Goal: Information Seeking & Learning: Learn about a topic

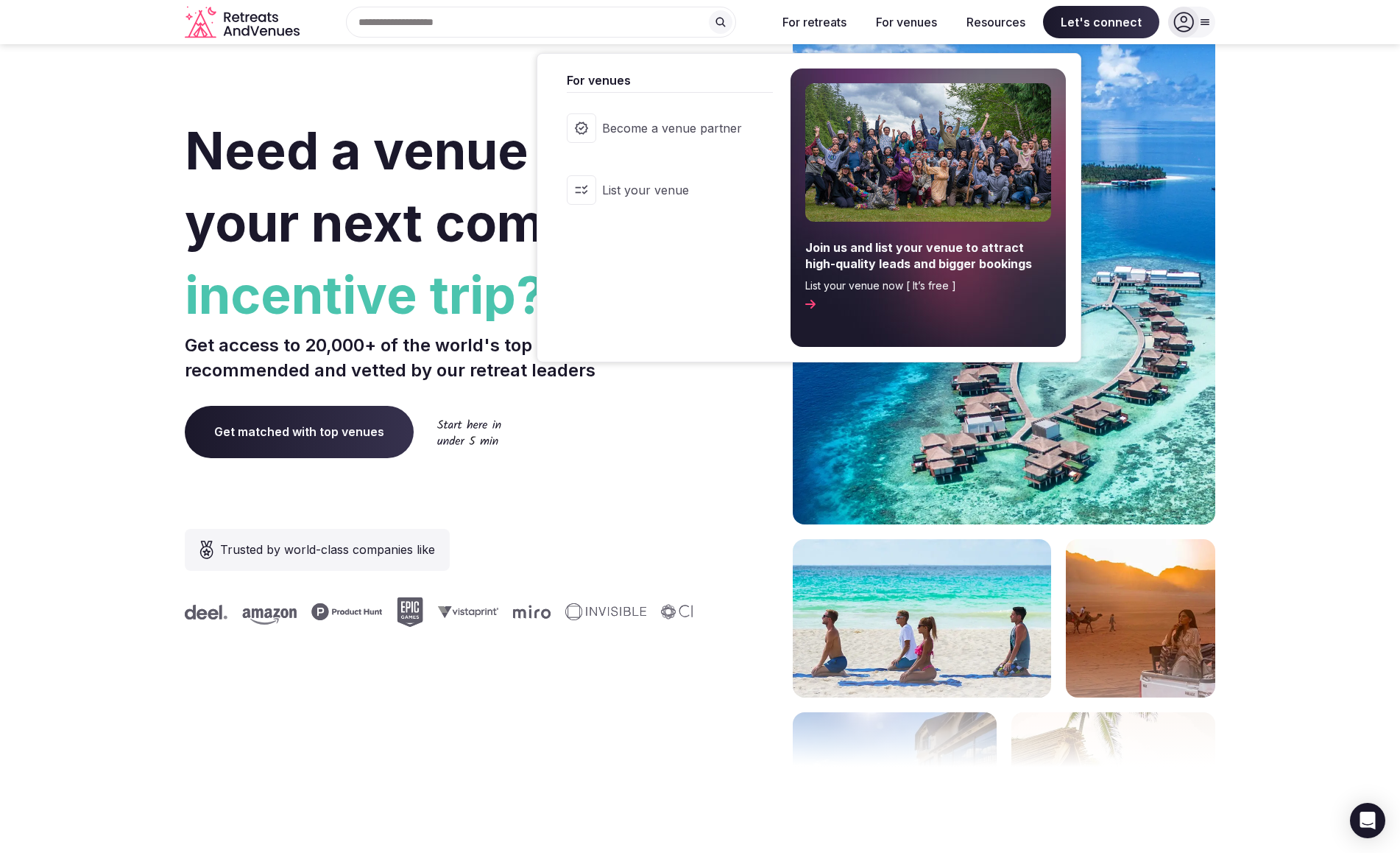
click at [913, 18] on button "For venues" at bounding box center [906, 21] width 84 height 33
click at [707, 122] on span "Become a venue partner" at bounding box center [672, 128] width 140 height 16
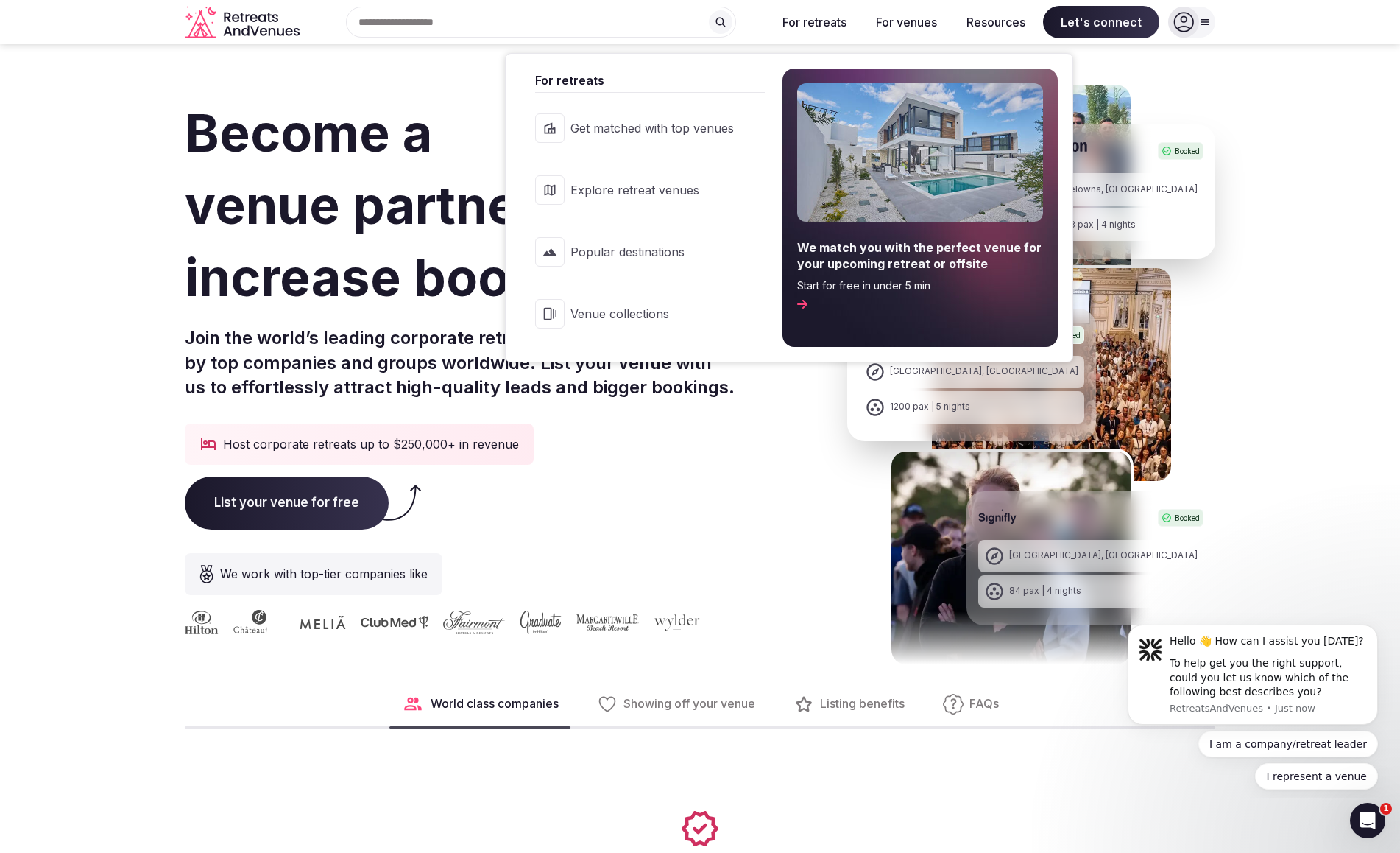
click at [641, 178] on link "Explore retreat venues" at bounding box center [642, 190] width 244 height 59
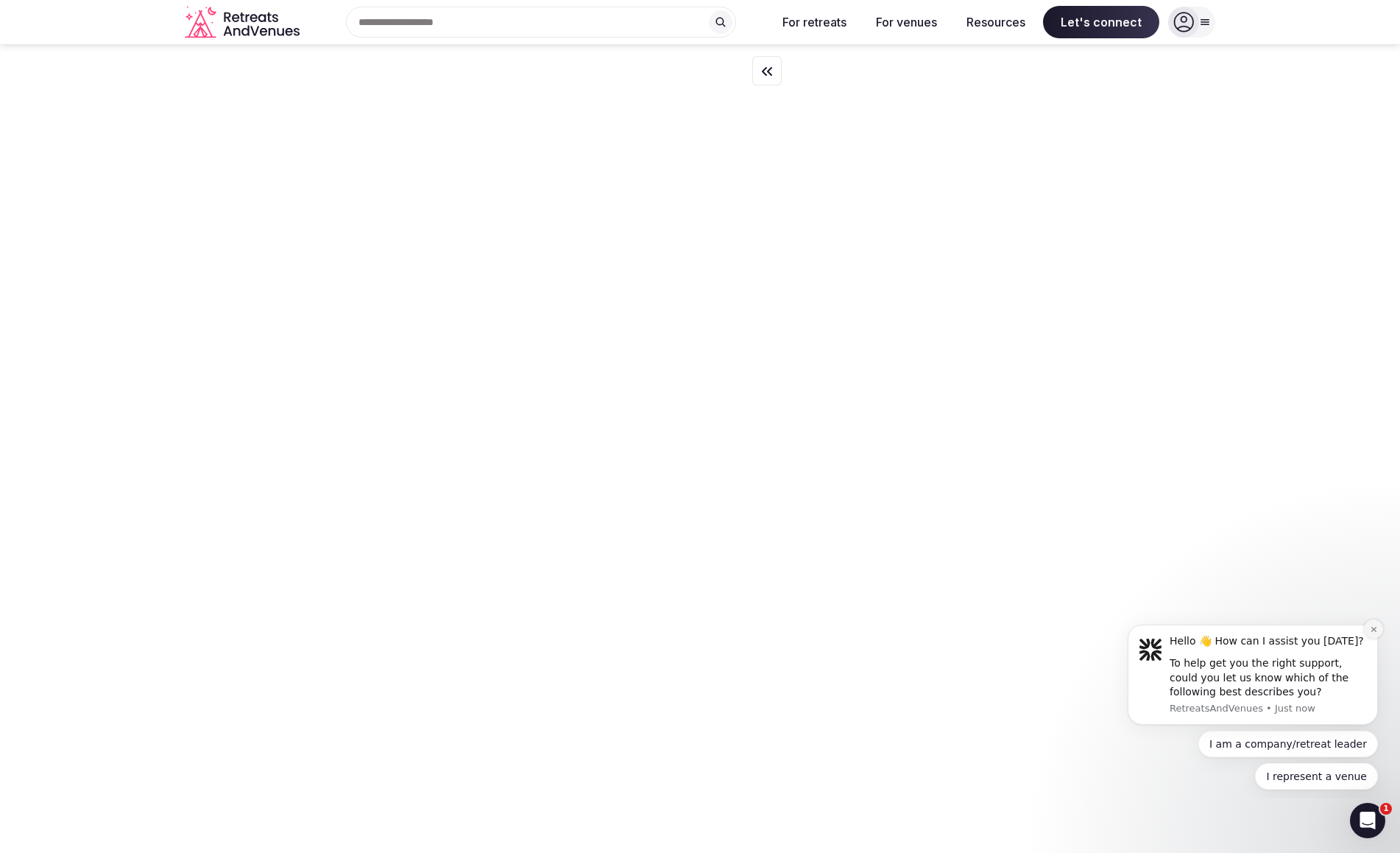
click at [1378, 627] on button "Dismiss notification" at bounding box center [1374, 629] width 19 height 19
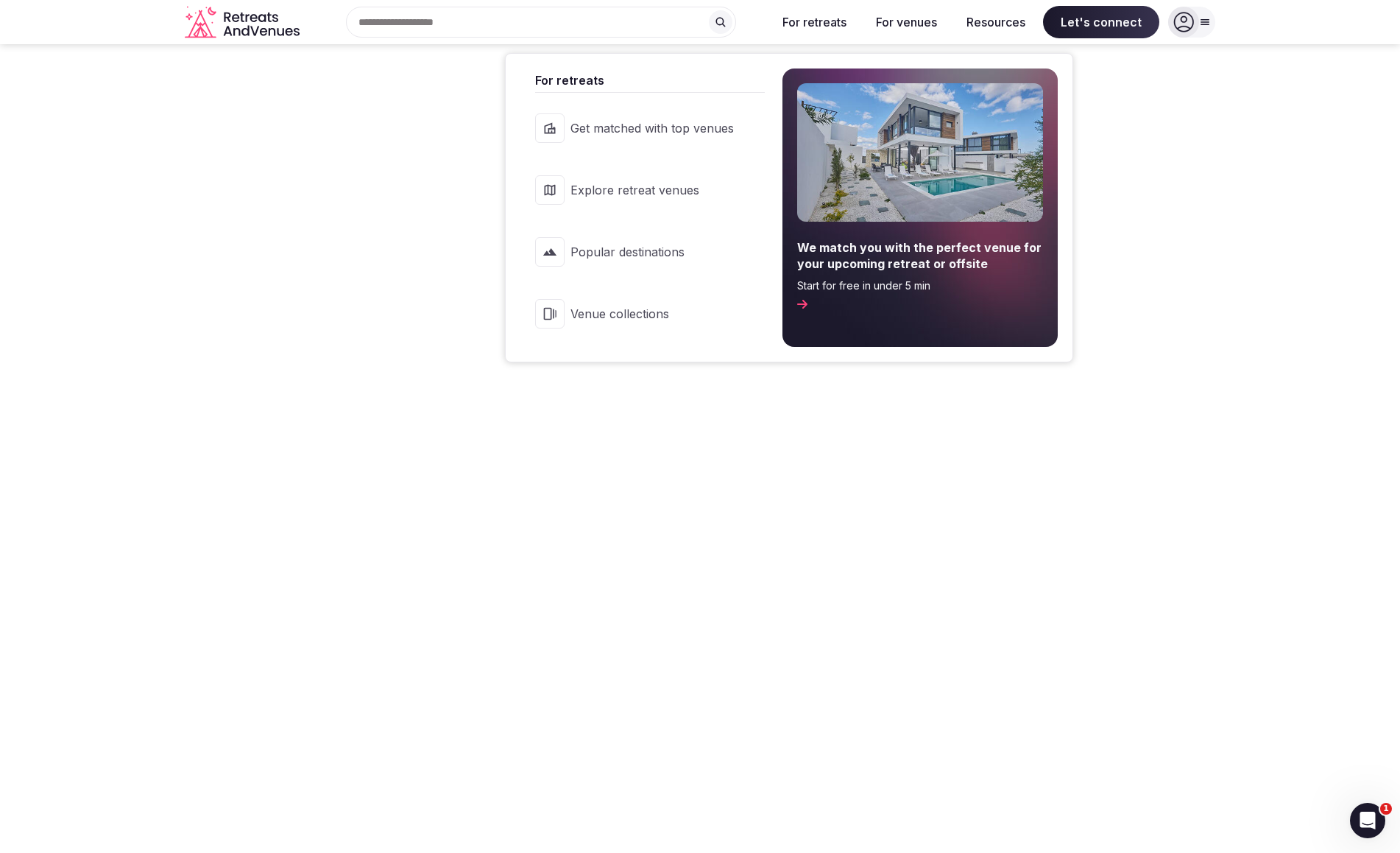
click at [655, 190] on span "Explore retreat venues" at bounding box center [651, 190] width 163 height 16
click at [661, 185] on span "Explore retreat venues" at bounding box center [651, 190] width 163 height 16
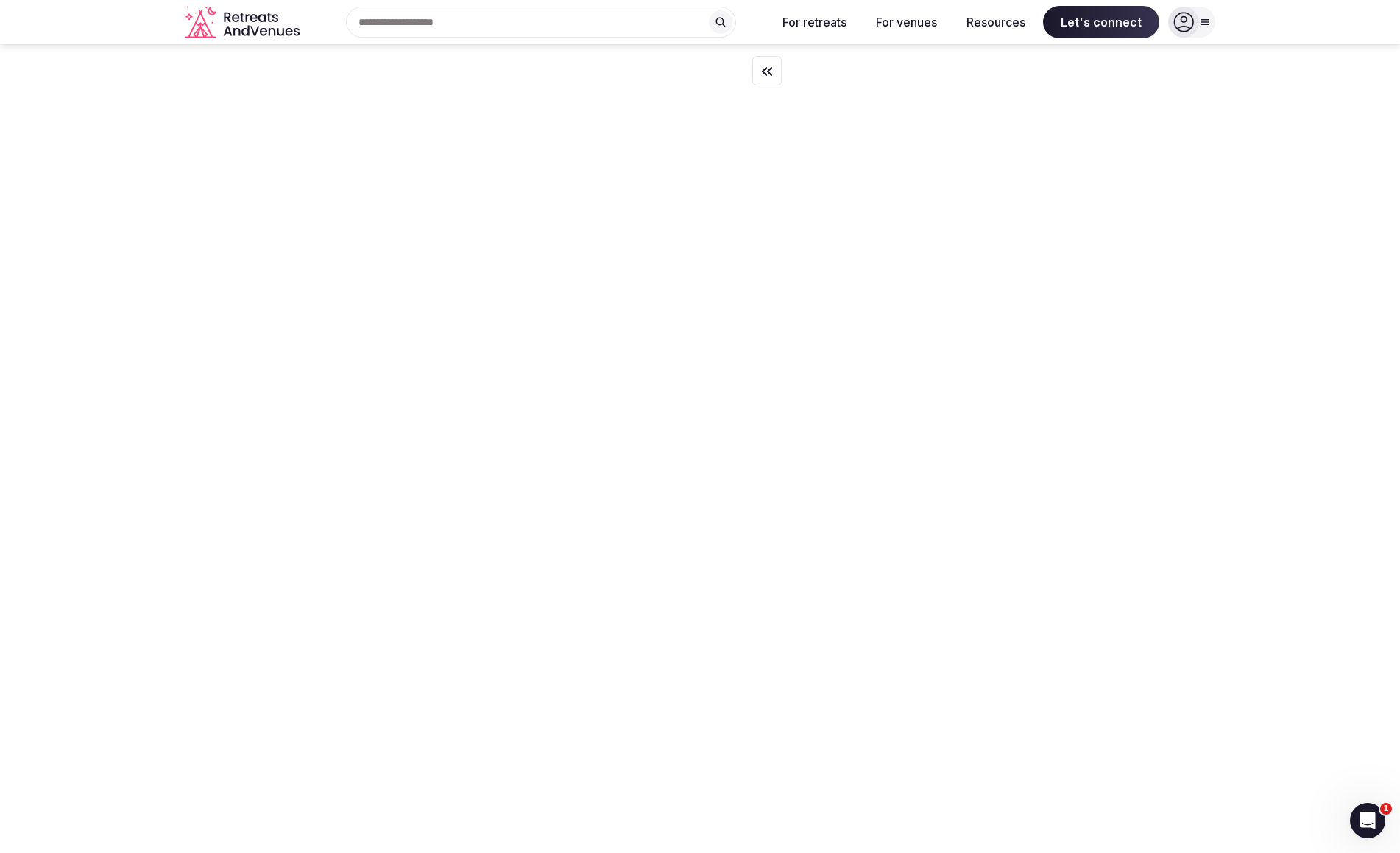
click at [613, 18] on input "text" at bounding box center [541, 21] width 390 height 31
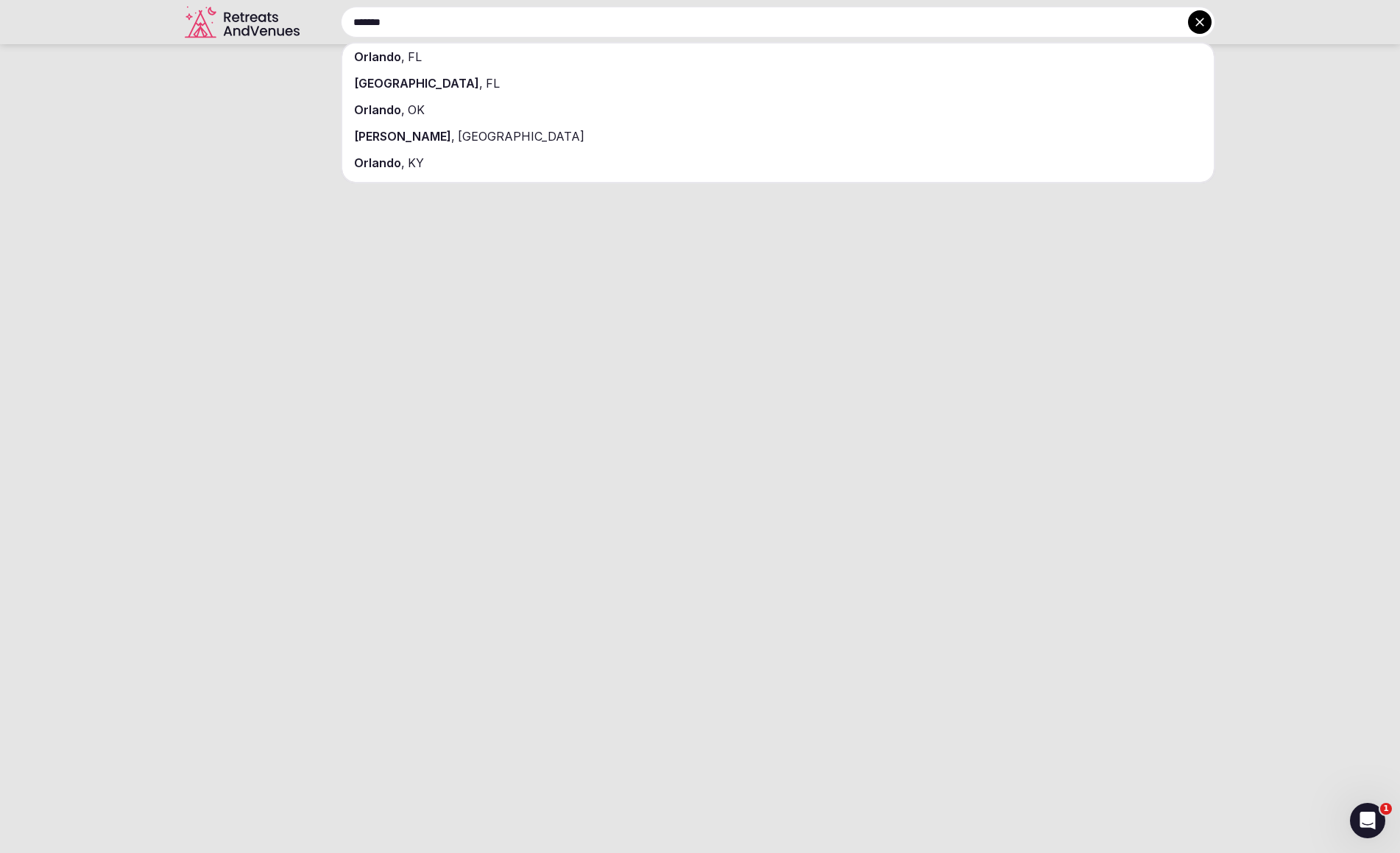
type input "*******"
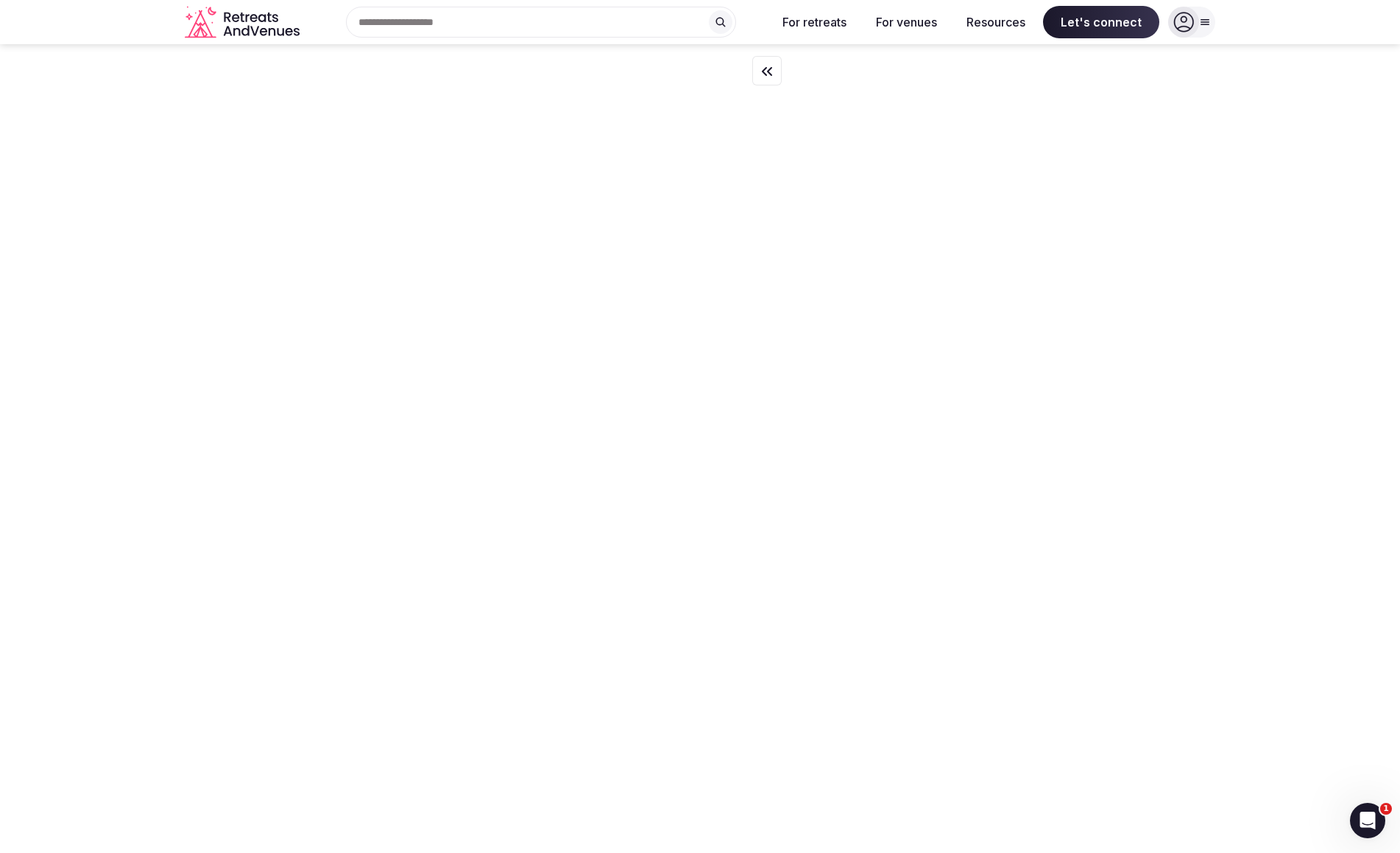
click at [453, 27] on div "Recent searches Orlando, FL Search Popular Destinations Toscana, Italy Riviera …" at bounding box center [535, 21] width 459 height 31
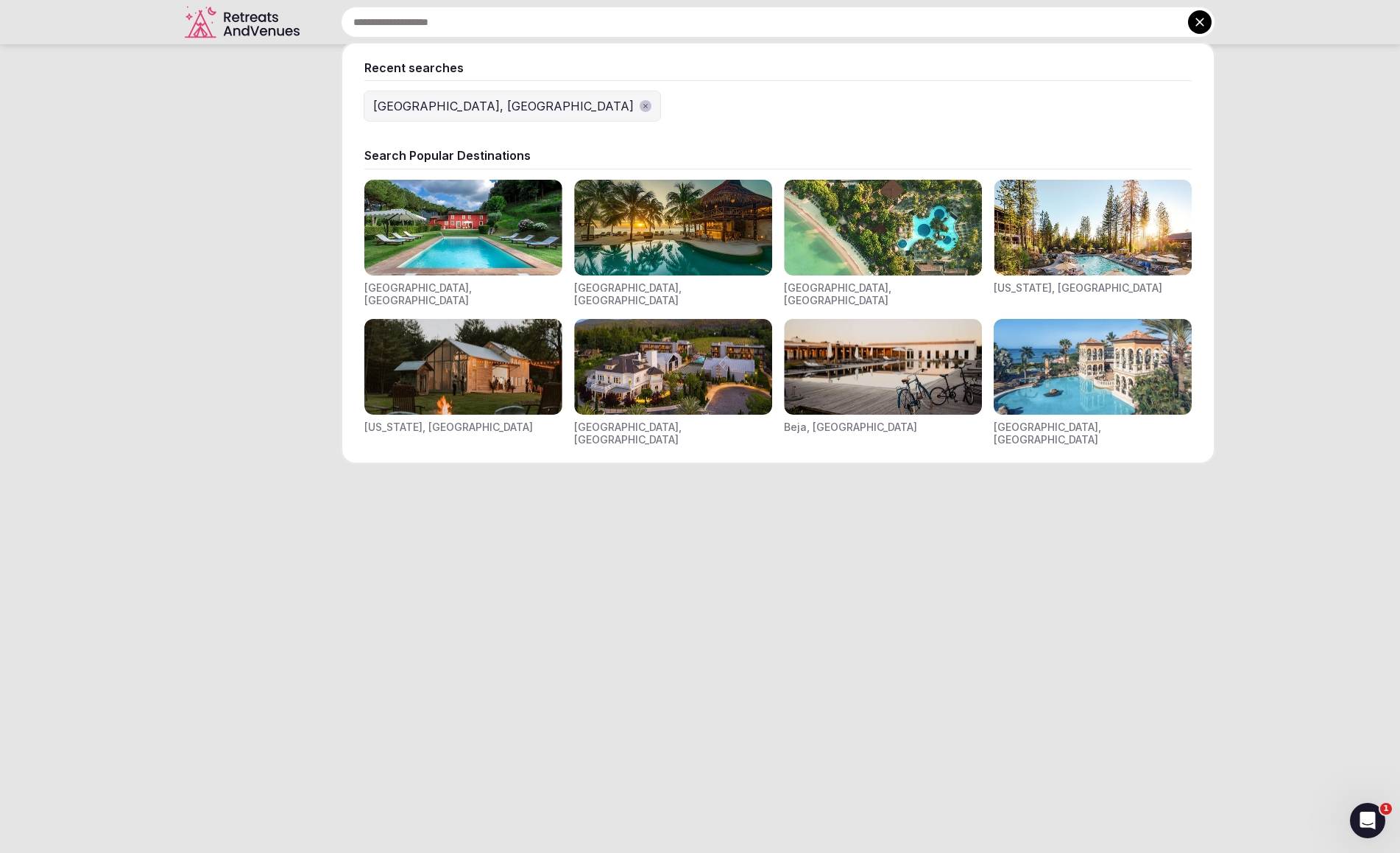
click at [422, 112] on div "[GEOGRAPHIC_DATA], [GEOGRAPHIC_DATA]" at bounding box center [504, 106] width 261 height 18
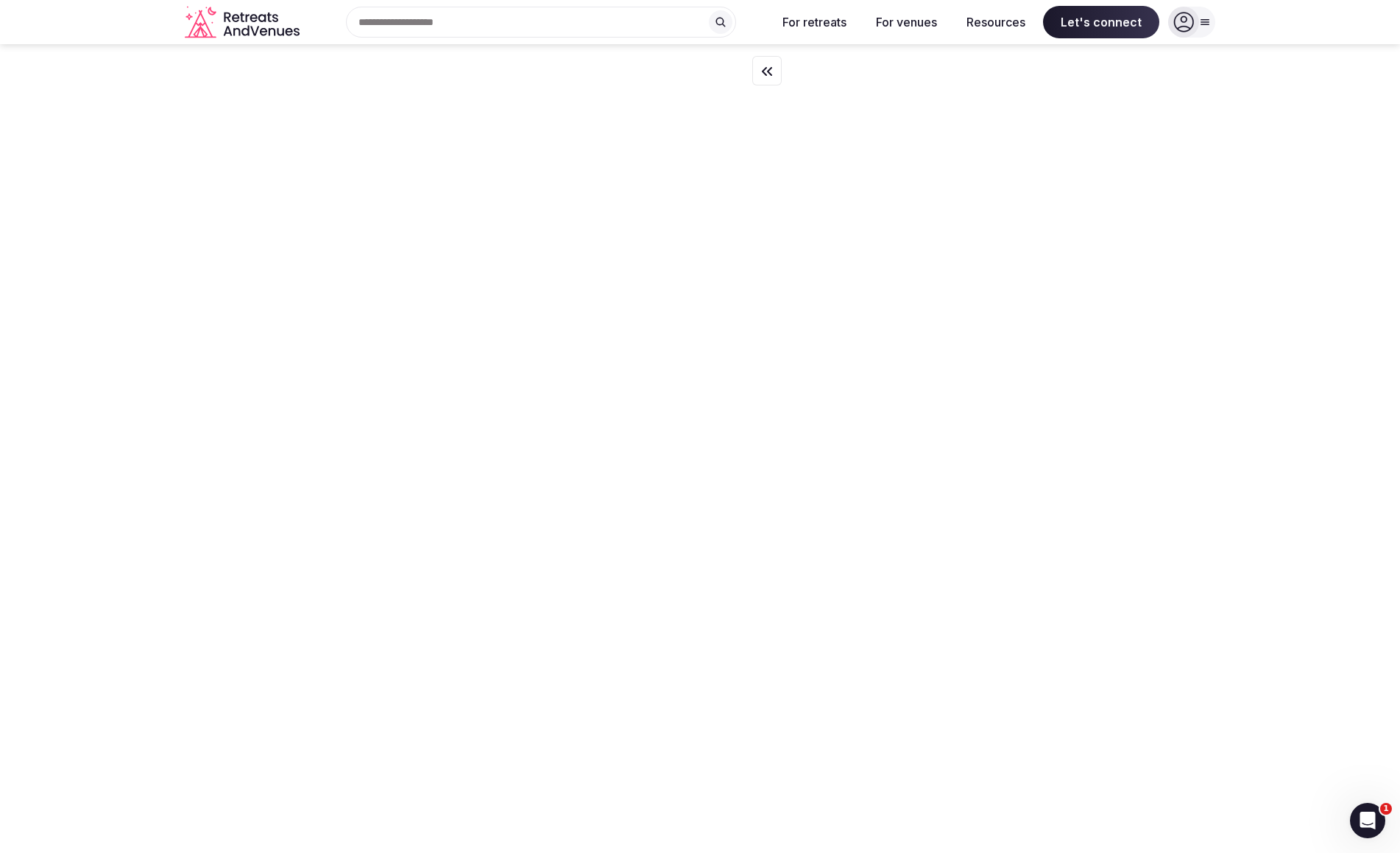
click at [752, 74] on div at bounding box center [399, 62] width 764 height 35
click at [778, 73] on div at bounding box center [767, 70] width 29 height 29
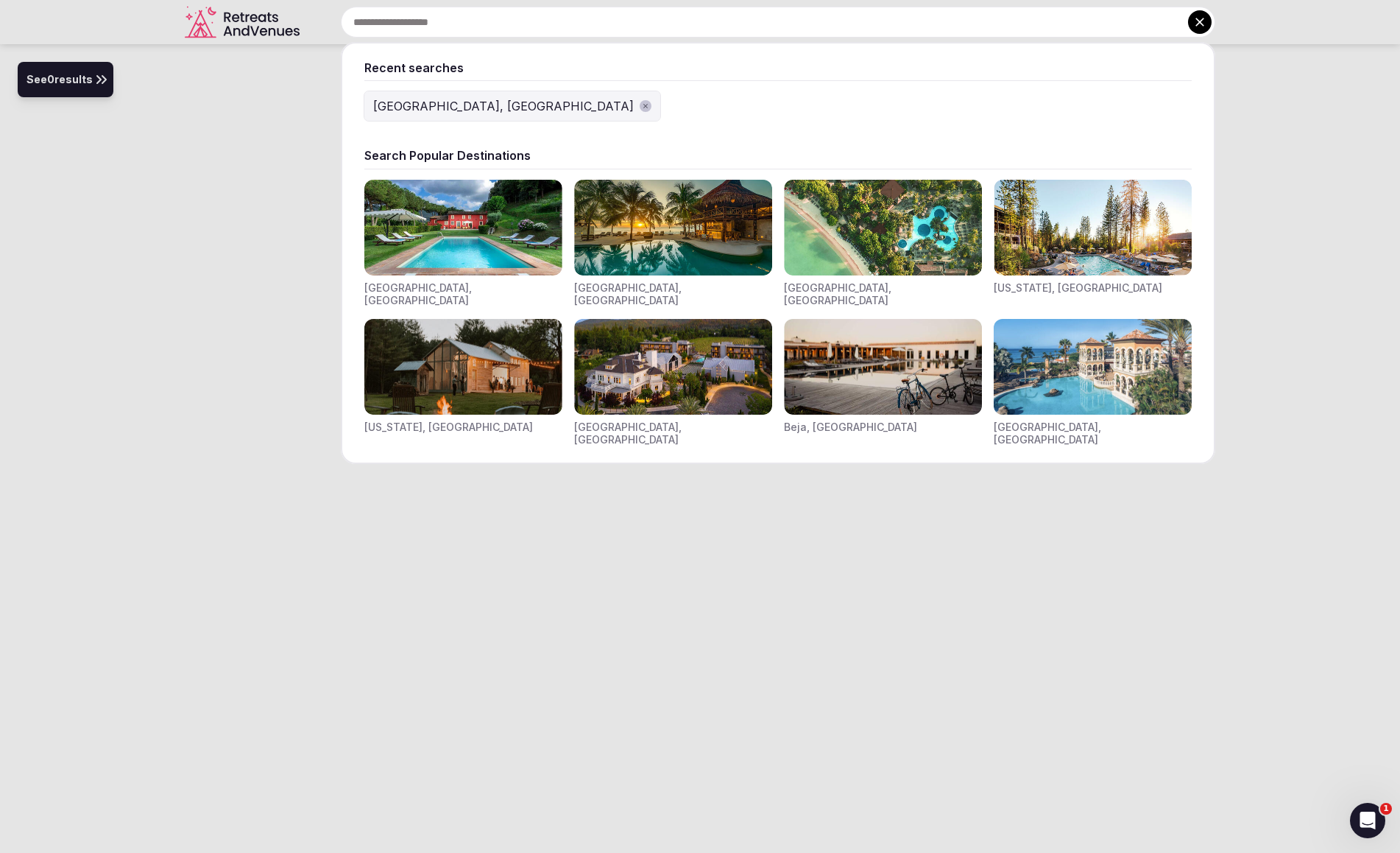
click at [427, 17] on div "Recent searches Orlando, FL Search Popular Destinations Toscana, Italy Riviera …" at bounding box center [760, 21] width 910 height 31
click at [407, 103] on div "[GEOGRAPHIC_DATA], [GEOGRAPHIC_DATA]" at bounding box center [504, 106] width 261 height 18
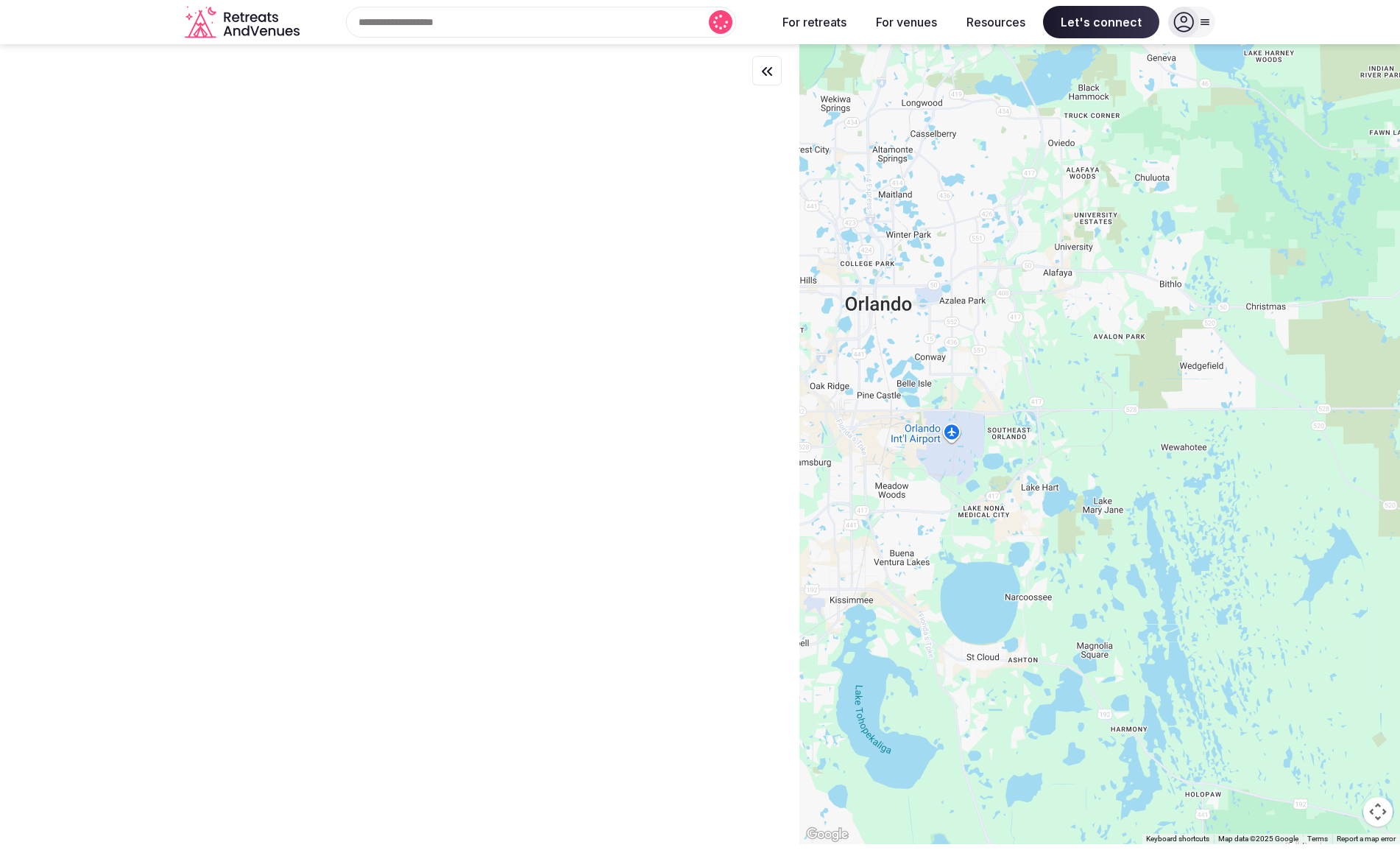
drag, startPoint x: 1107, startPoint y: 478, endPoint x: 922, endPoint y: 407, distance: 198.2
click at [922, 407] on div at bounding box center [1099, 444] width 601 height 800
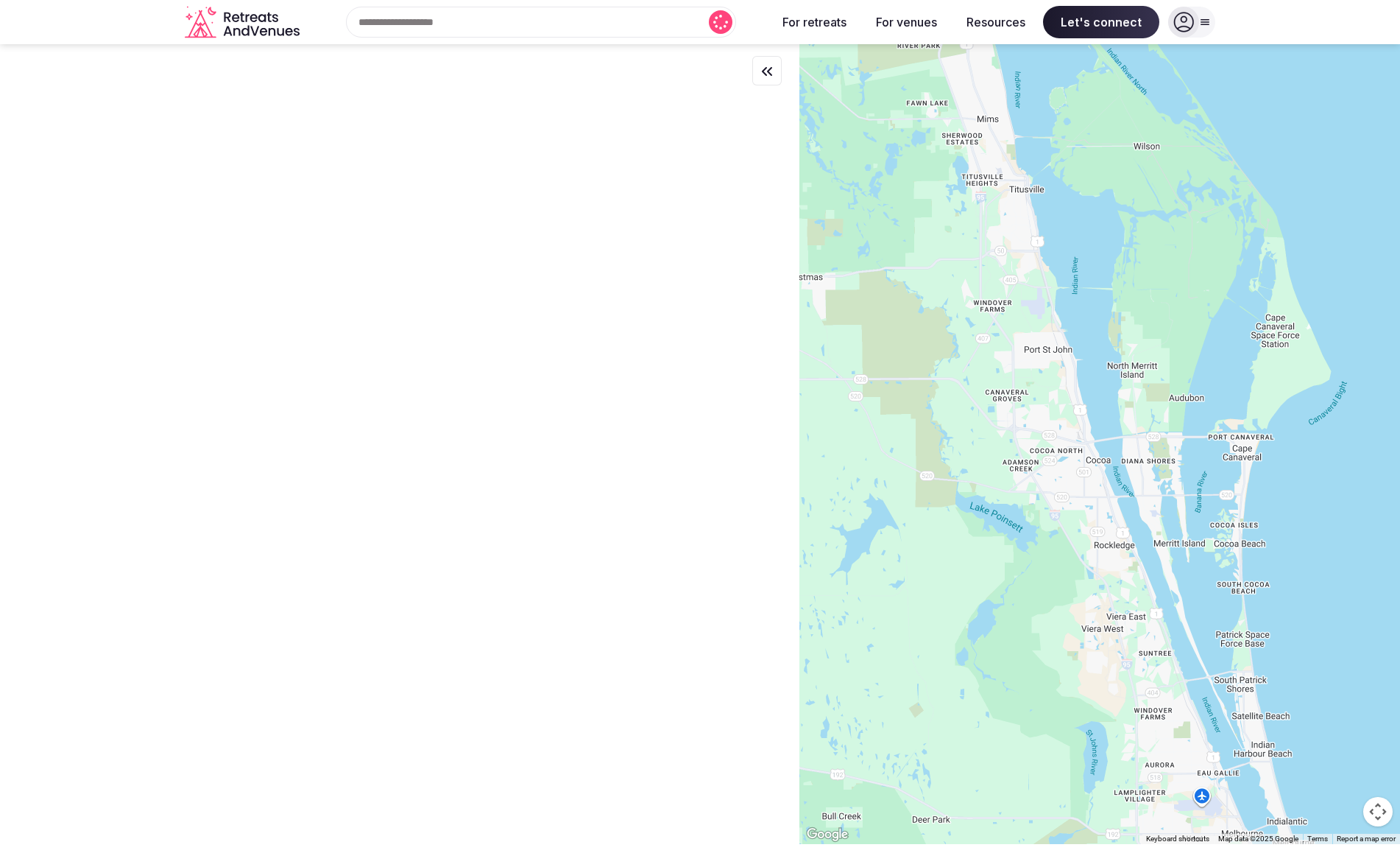
drag, startPoint x: 1204, startPoint y: 442, endPoint x: 744, endPoint y: 416, distance: 460.7
click at [744, 416] on div "← Move left → Move right ↑ Move up ↓ Move down + Zoom in - Zoom out Home Jump l…" at bounding box center [700, 444] width 1400 height 800
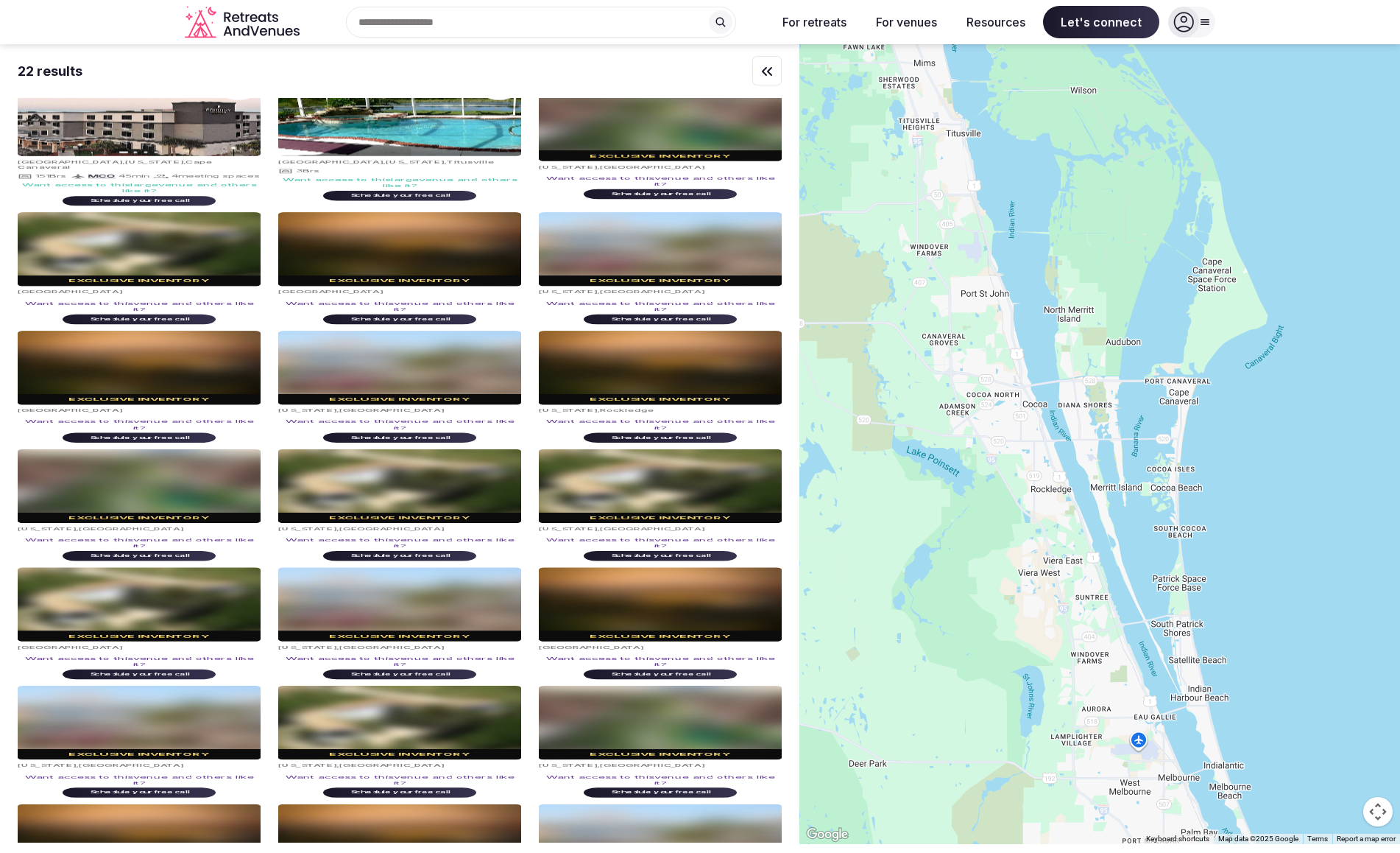
drag, startPoint x: 1043, startPoint y: 441, endPoint x: 976, endPoint y: 384, distance: 88.0
click at [976, 384] on div at bounding box center [1099, 444] width 601 height 800
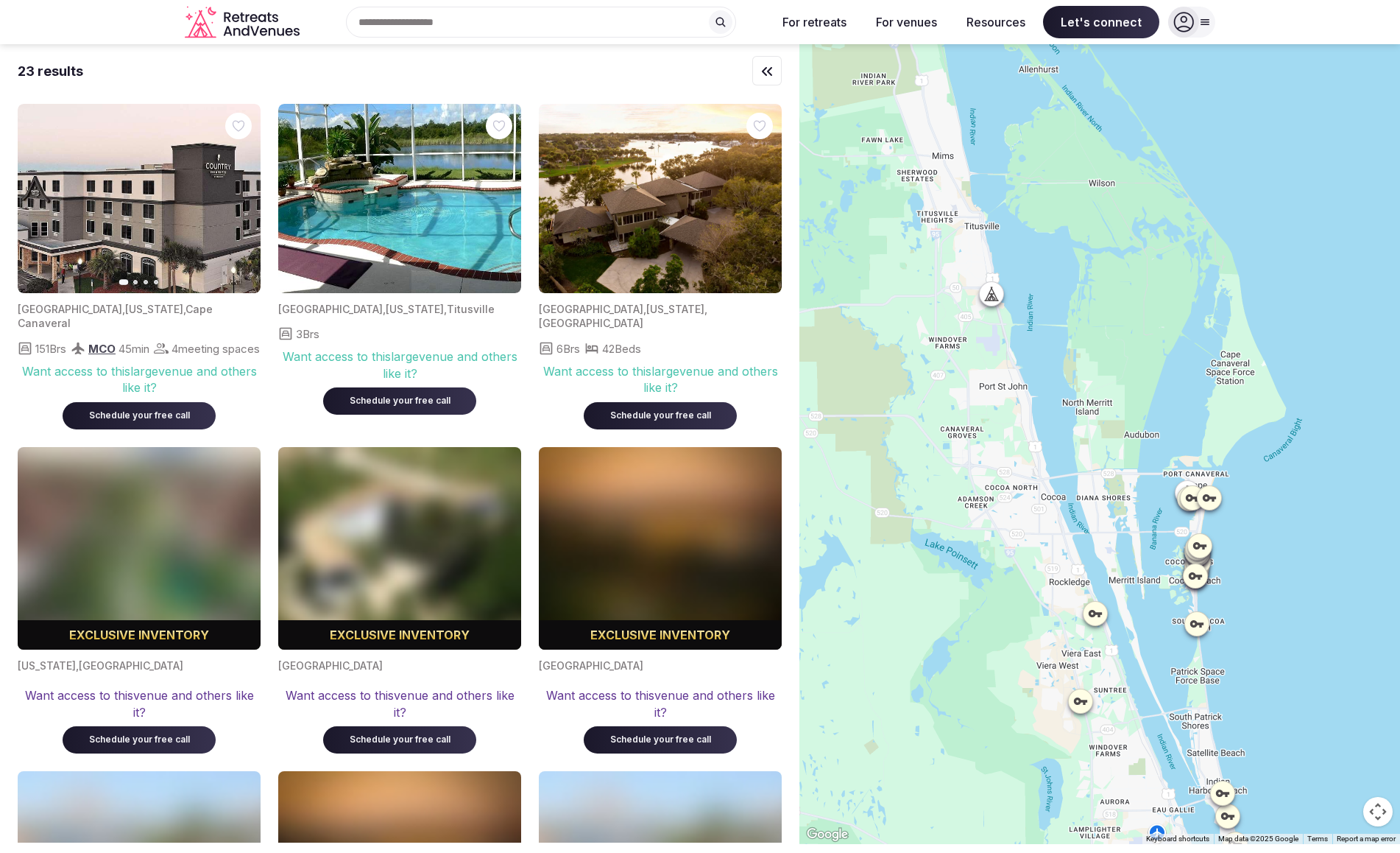
drag, startPoint x: 977, startPoint y: 397, endPoint x: 998, endPoint y: 499, distance: 104.1
click at [998, 499] on div at bounding box center [1099, 444] width 601 height 800
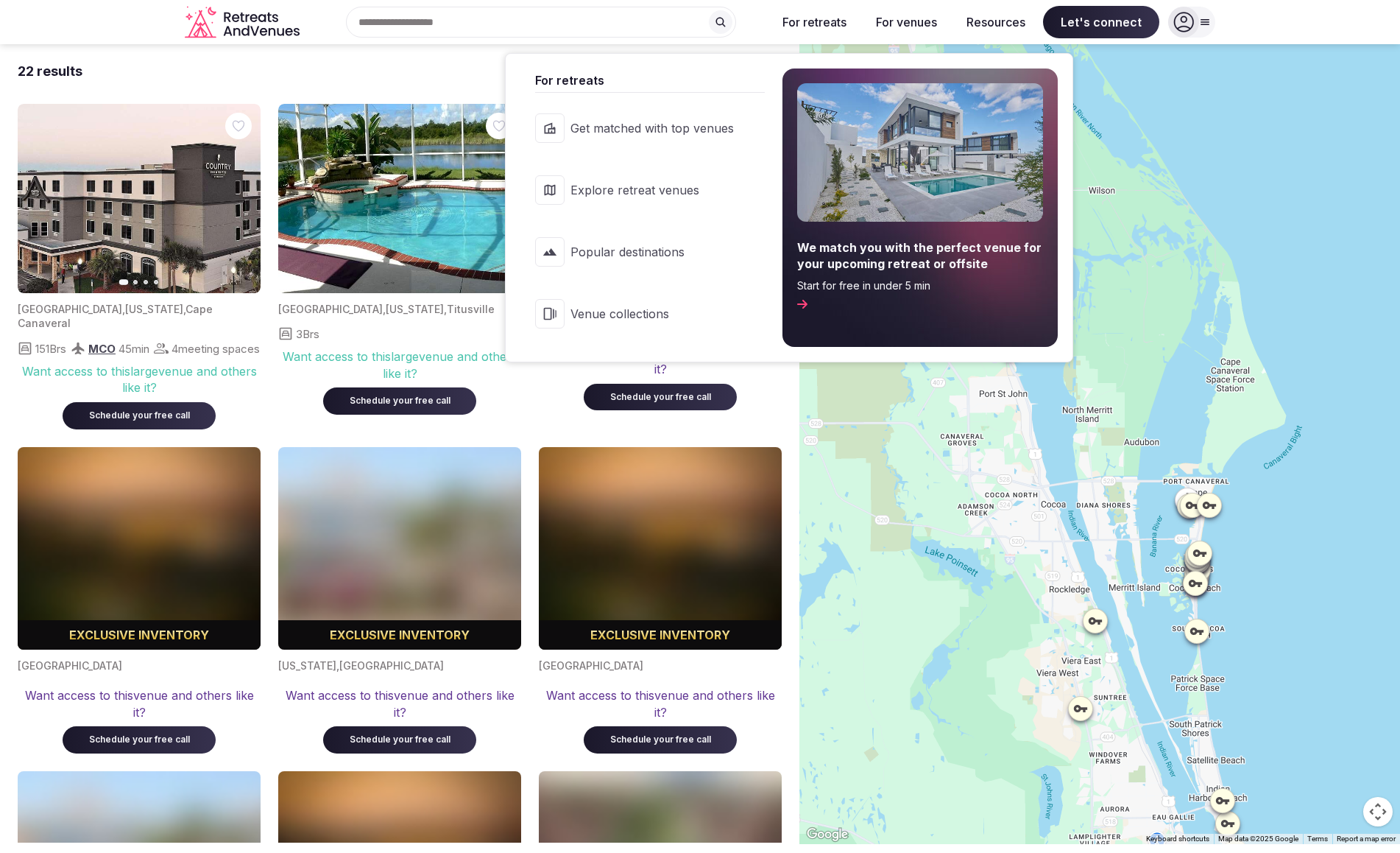
click at [586, 315] on span "Venue collections" at bounding box center [651, 314] width 163 height 16
